Goal: Understand process/instructions: Learn how to perform a task or action

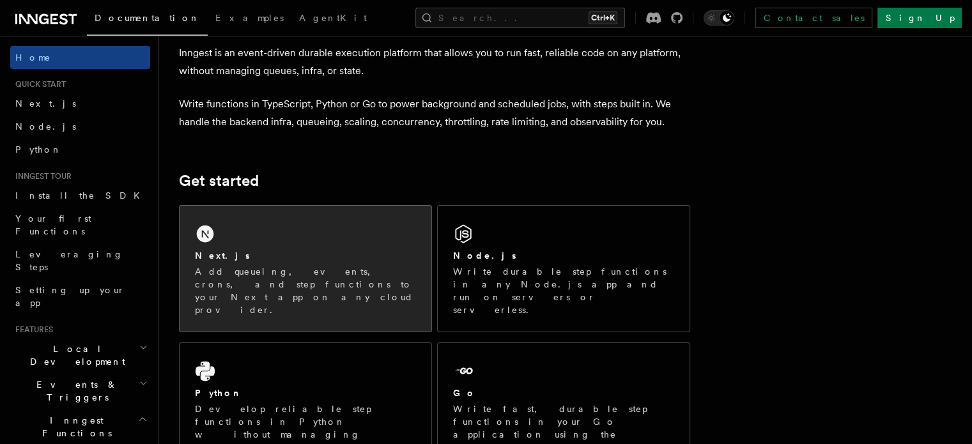
scroll to position [61, 0]
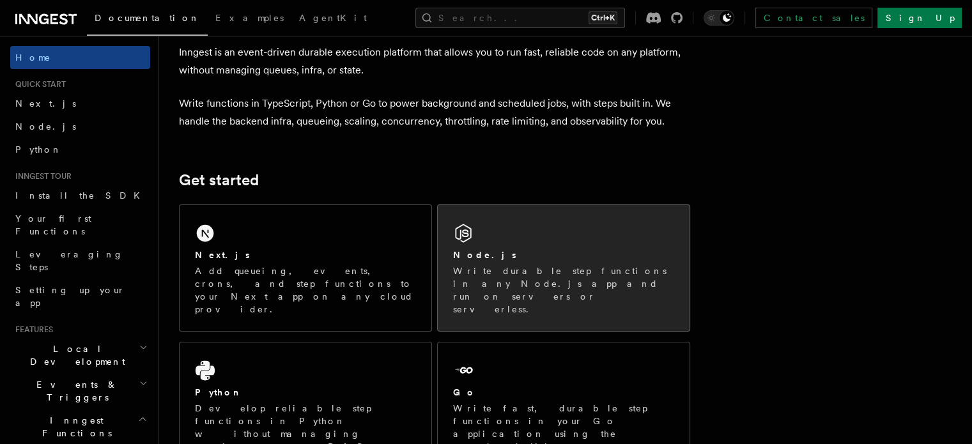
click at [509, 263] on div "Node.js Write durable step functions in any Node.js app and run on servers or s…" at bounding box center [563, 282] width 221 height 67
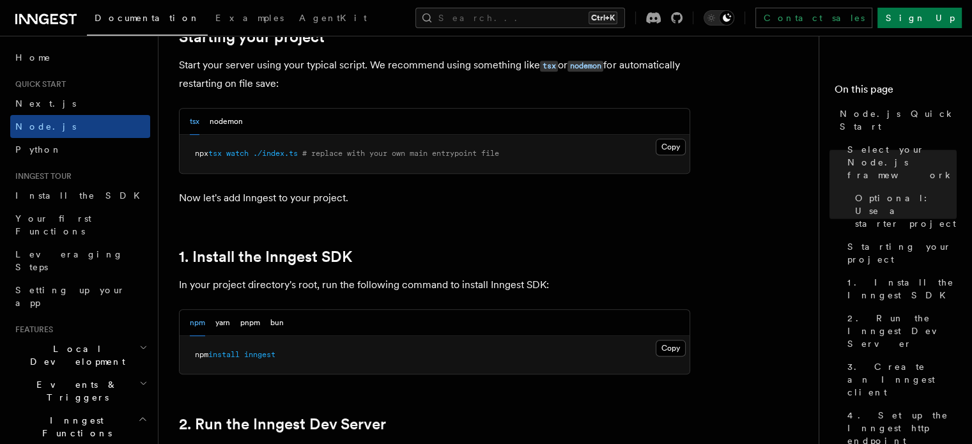
scroll to position [649, 0]
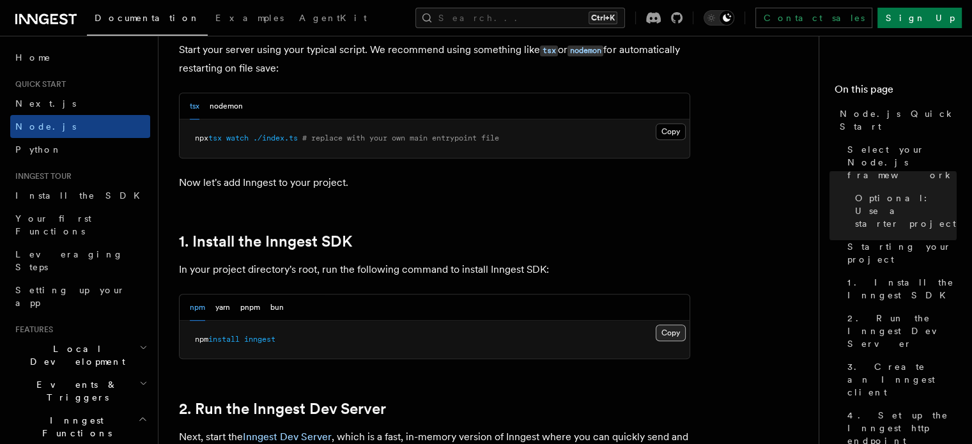
click at [683, 329] on button "Copy Copied" at bounding box center [671, 333] width 30 height 17
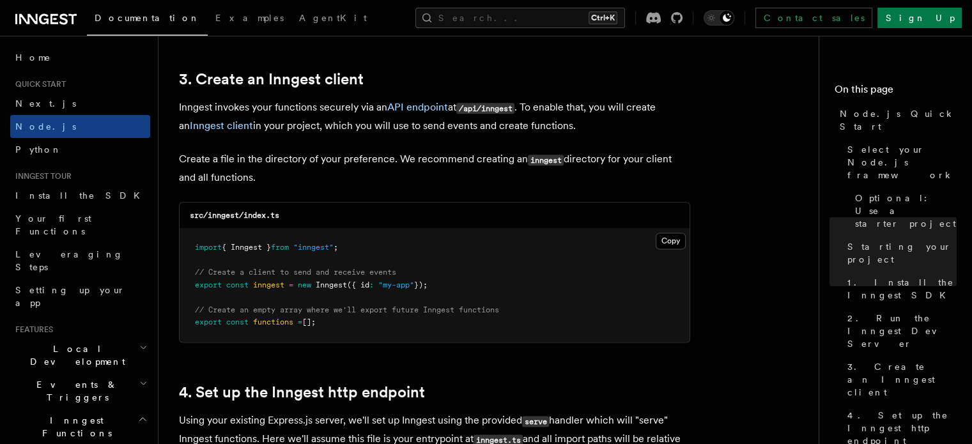
scroll to position [1610, 0]
click at [664, 240] on button "Copy Copied" at bounding box center [671, 240] width 30 height 17
